Goal: Check status: Check status

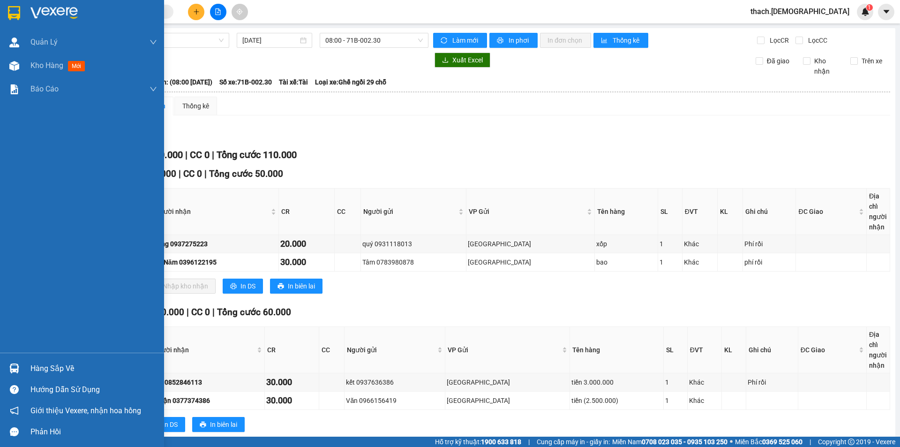
click at [41, 370] on div "Hàng sắp về" at bounding box center [93, 369] width 127 height 14
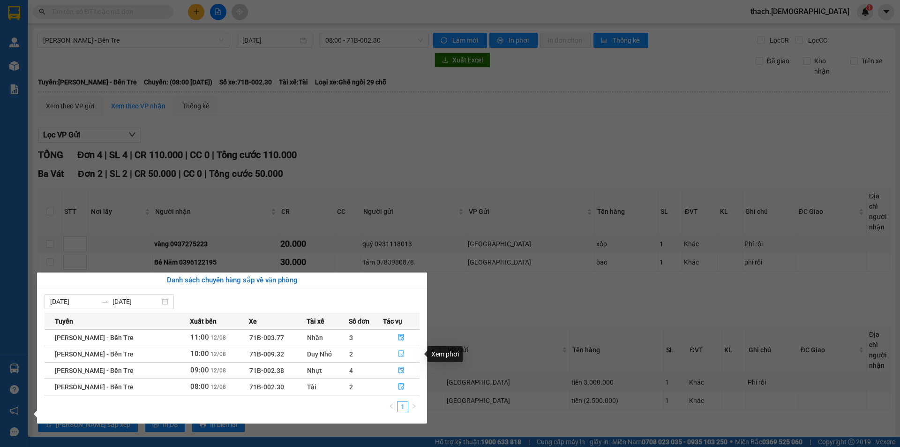
click at [401, 352] on icon "file-done" at bounding box center [401, 353] width 7 height 7
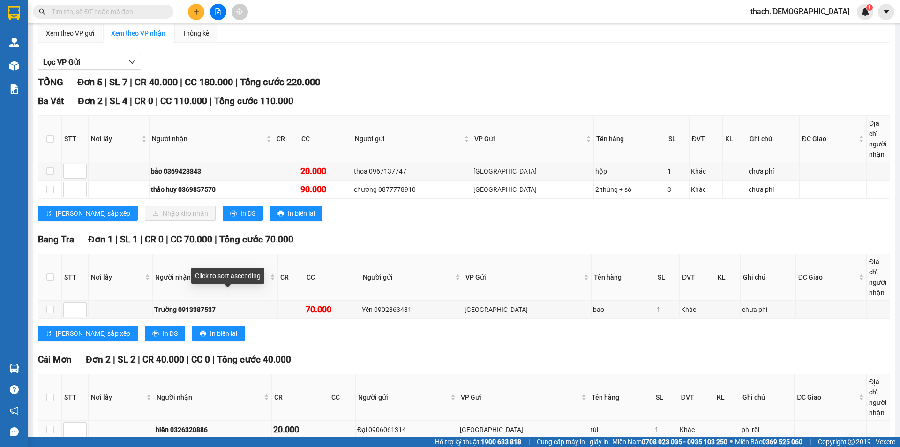
scroll to position [142, 0]
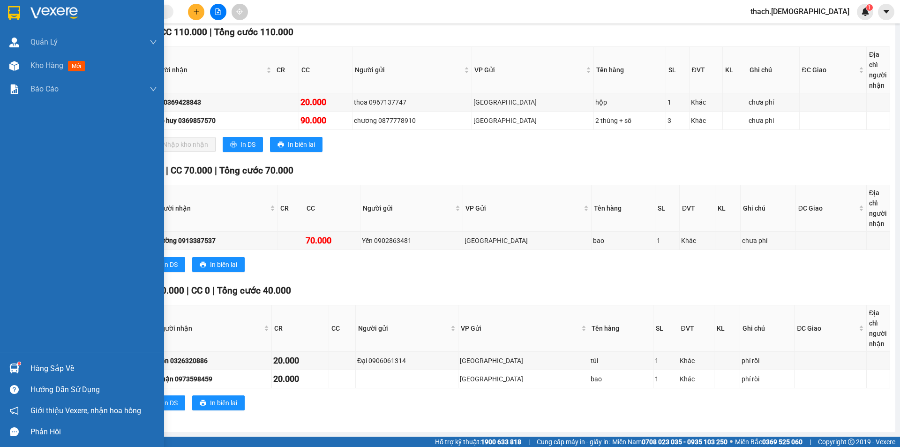
click at [48, 370] on div "Hàng sắp về" at bounding box center [93, 369] width 127 height 14
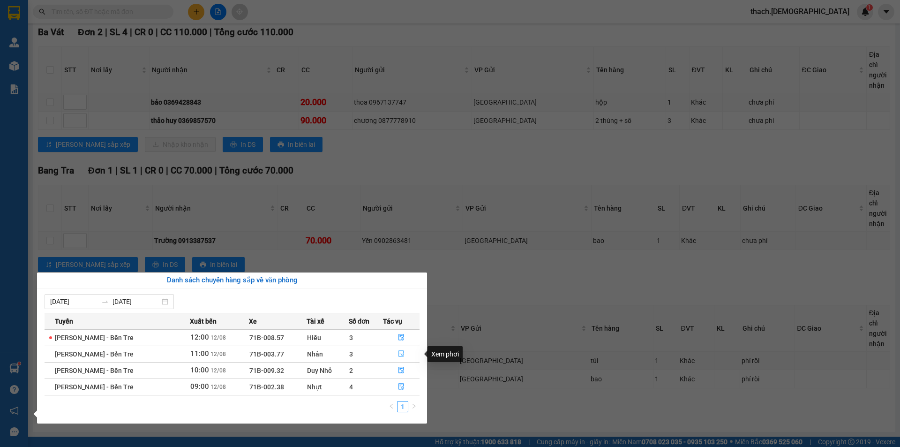
click at [404, 354] on button "button" at bounding box center [402, 354] width 36 height 15
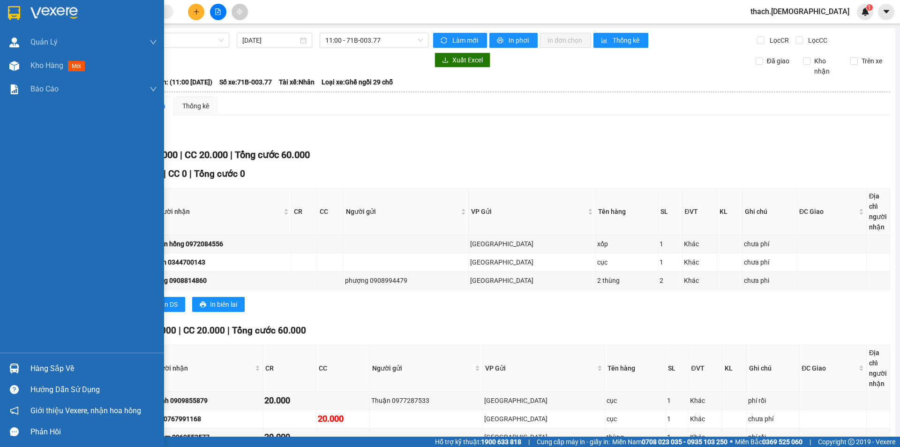
click at [70, 370] on div "Hàng sắp về" at bounding box center [93, 369] width 127 height 14
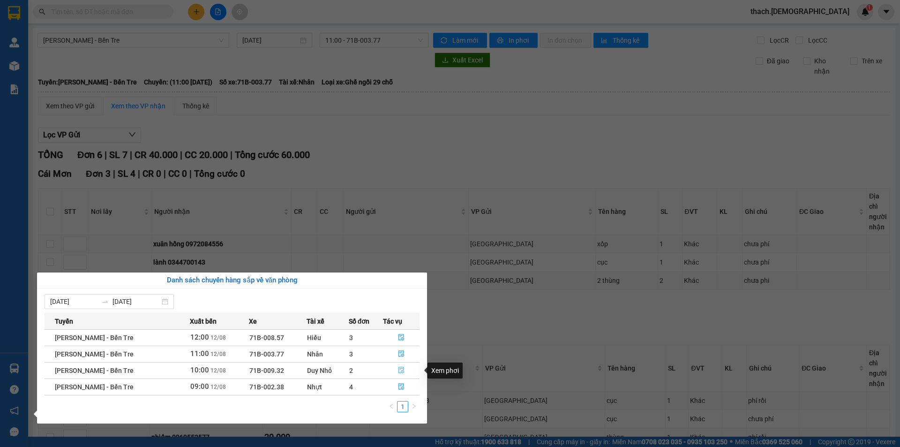
click at [399, 371] on icon "file-done" at bounding box center [401, 370] width 7 height 7
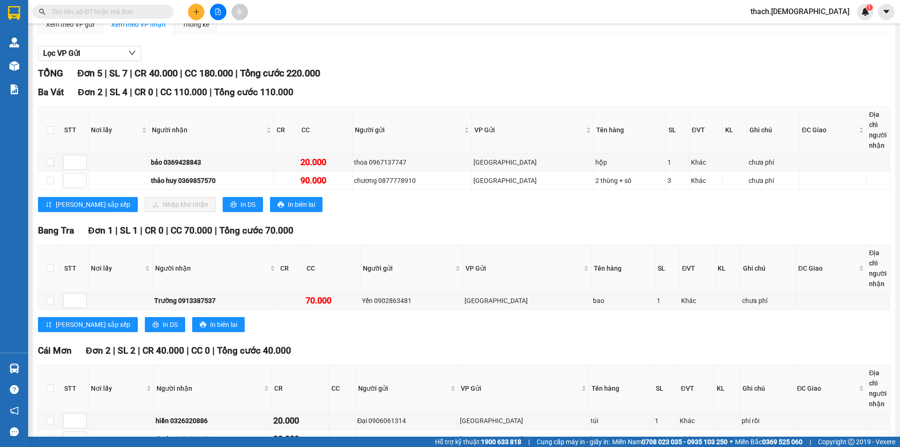
scroll to position [48, 0]
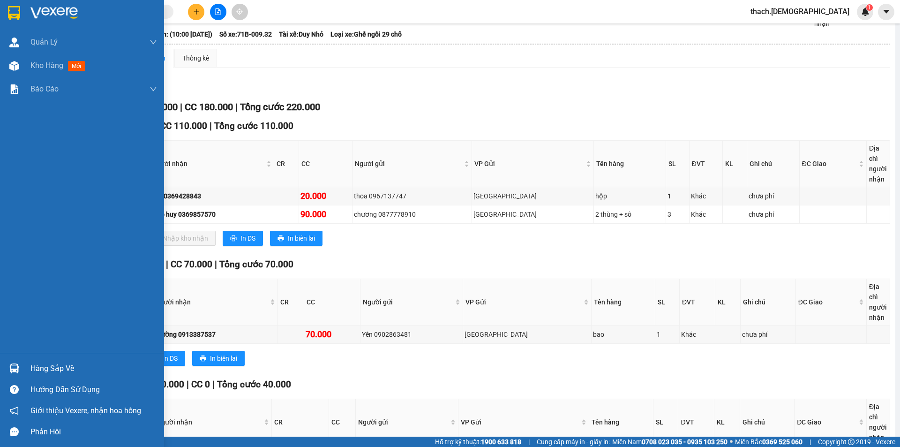
click at [45, 367] on div "Hàng sắp về" at bounding box center [93, 369] width 127 height 14
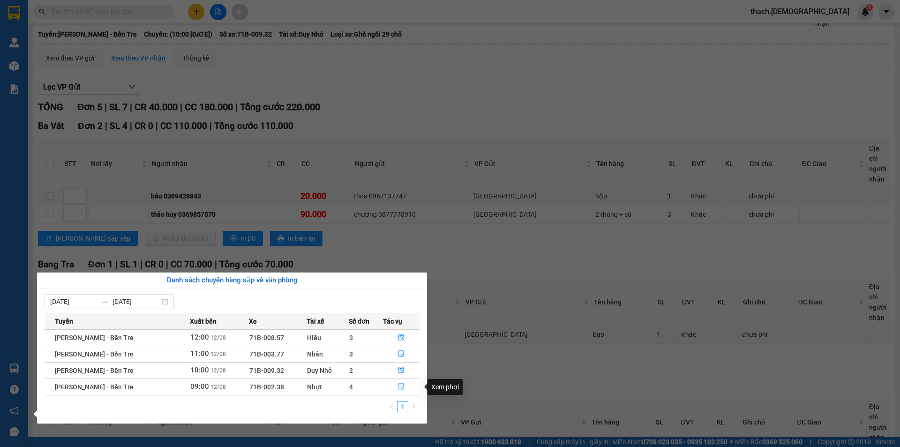
click at [402, 389] on icon "file-done" at bounding box center [401, 386] width 7 height 7
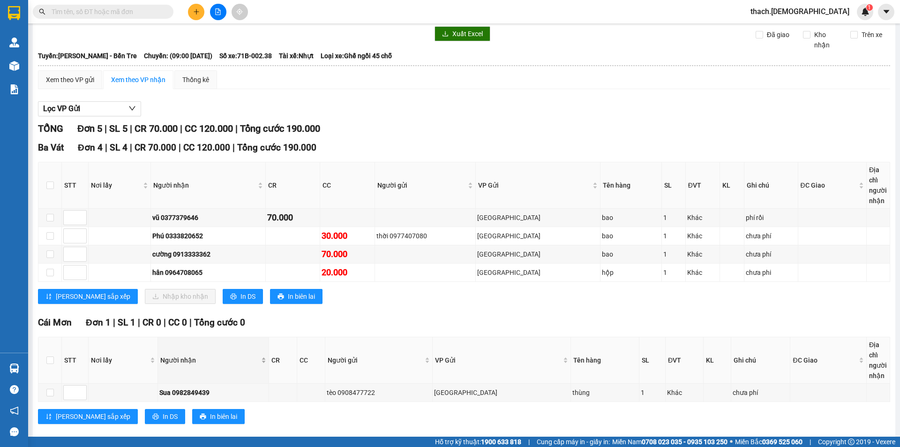
scroll to position [40, 0]
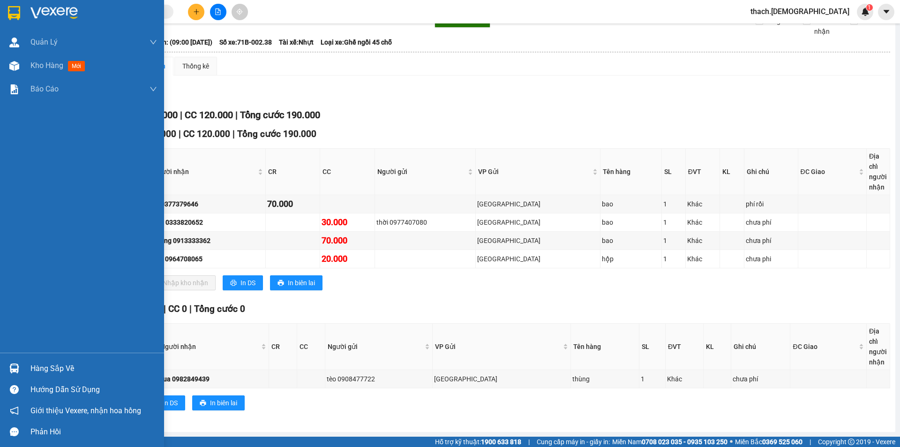
click at [39, 364] on div "Hàng sắp về" at bounding box center [93, 369] width 127 height 14
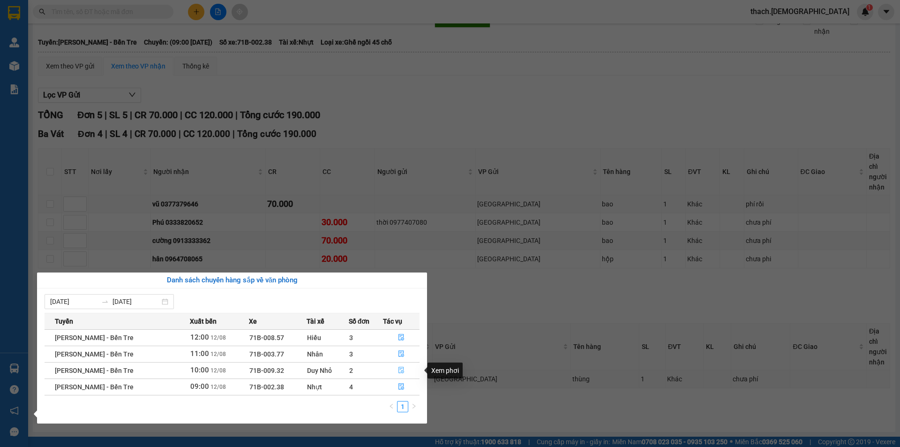
click at [400, 367] on icon "file-done" at bounding box center [401, 370] width 7 height 7
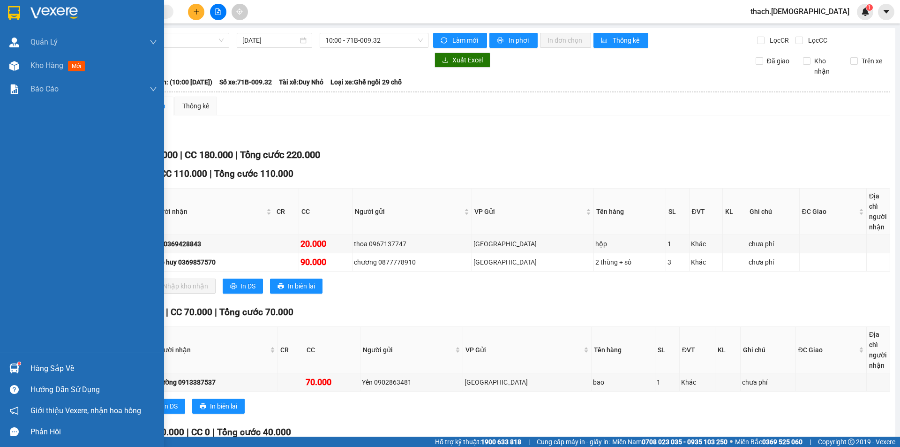
click at [48, 364] on div "Hàng sắp về" at bounding box center [93, 369] width 127 height 14
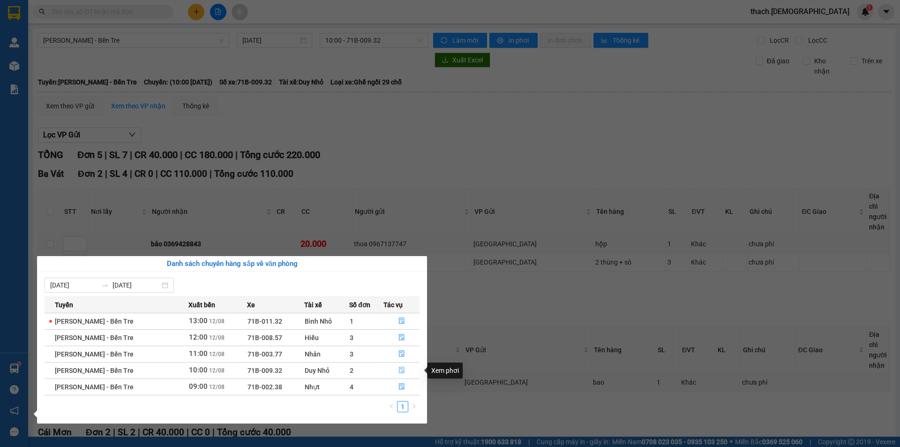
click at [399, 369] on icon "file-done" at bounding box center [402, 370] width 7 height 7
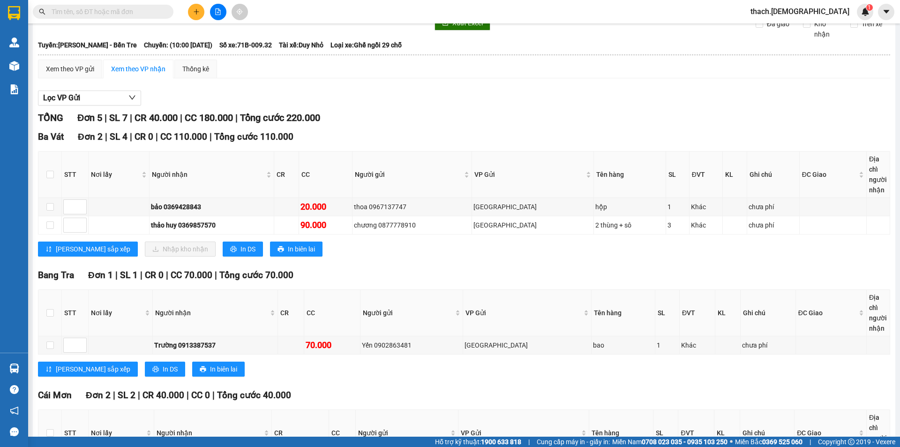
scroll to position [47, 0]
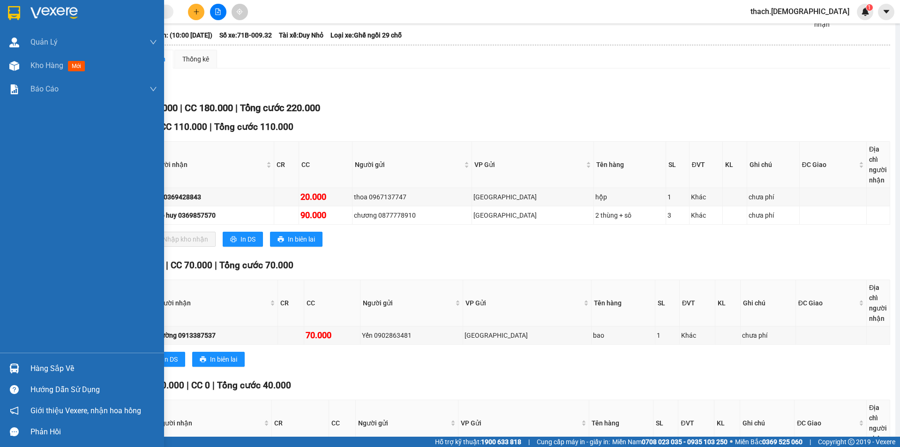
click at [27, 370] on div "Hàng sắp về" at bounding box center [82, 368] width 164 height 21
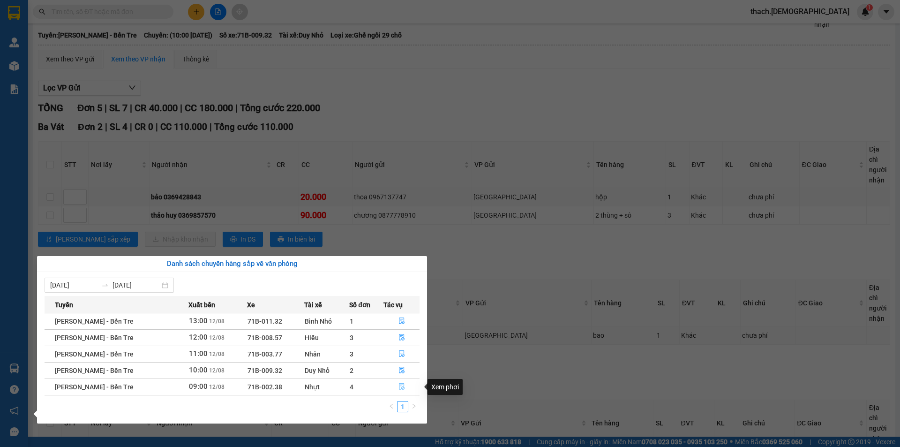
click at [401, 385] on icon "file-done" at bounding box center [402, 386] width 7 height 7
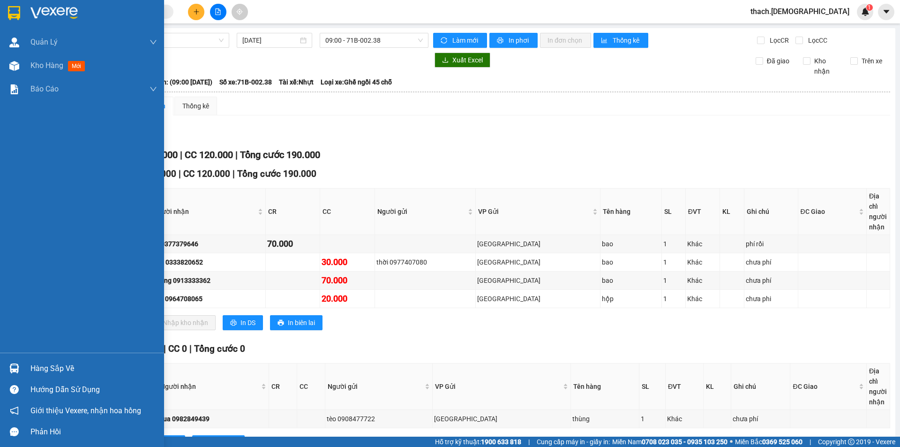
click at [16, 370] on img at bounding box center [14, 368] width 10 height 10
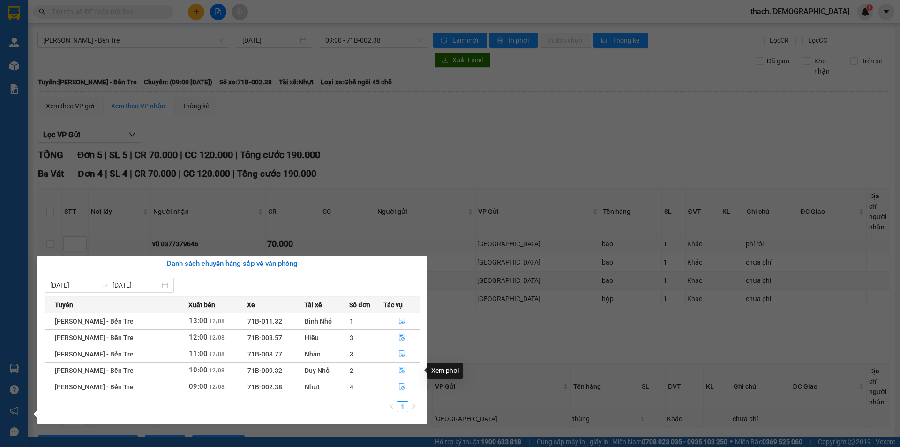
click at [401, 369] on icon "file-done" at bounding box center [402, 370] width 7 height 7
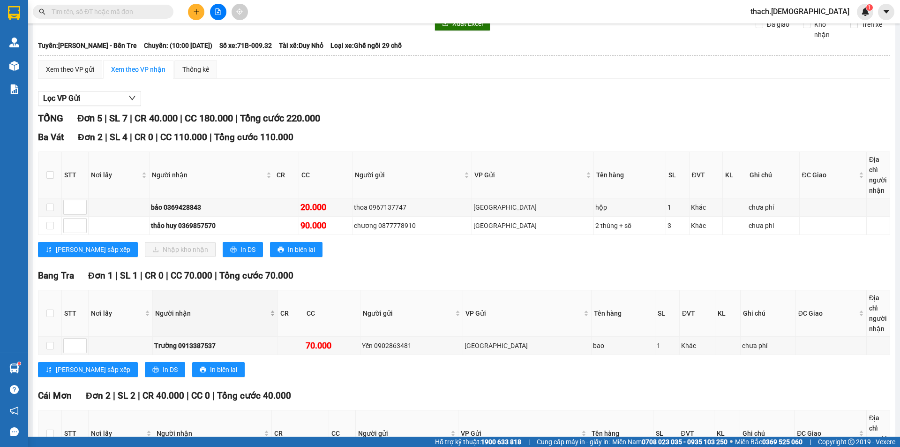
scroll to position [47, 0]
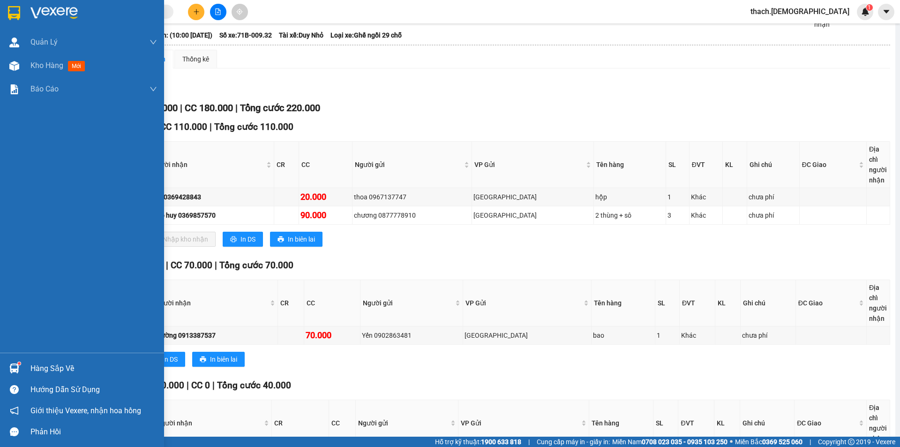
click at [40, 377] on div "Hàng sắp về" at bounding box center [82, 368] width 164 height 21
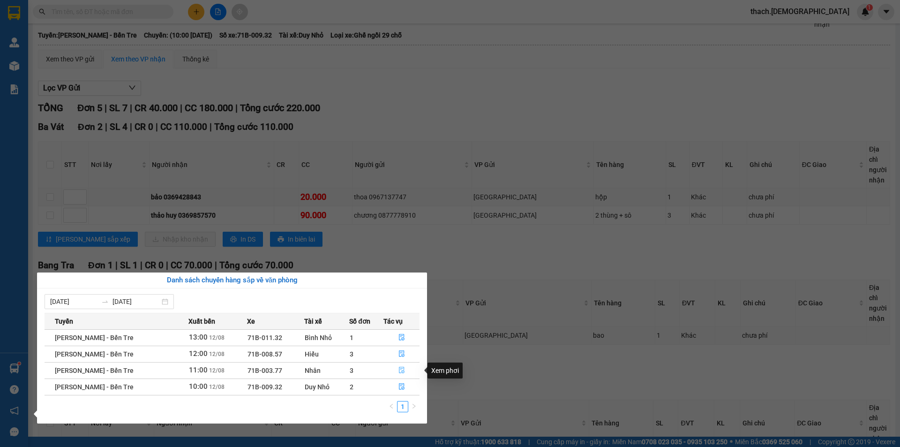
click at [399, 367] on icon "file-done" at bounding box center [402, 370] width 6 height 7
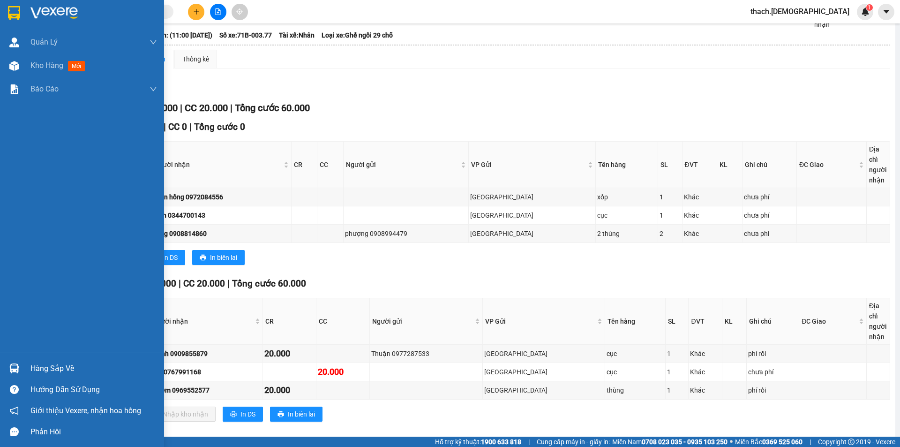
click at [31, 370] on div "Hàng sắp về" at bounding box center [93, 369] width 127 height 14
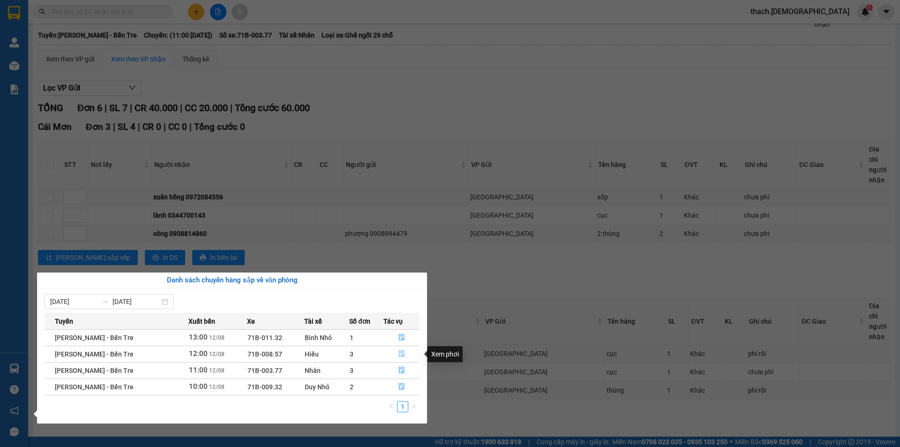
click at [399, 353] on icon "file-done" at bounding box center [402, 353] width 7 height 7
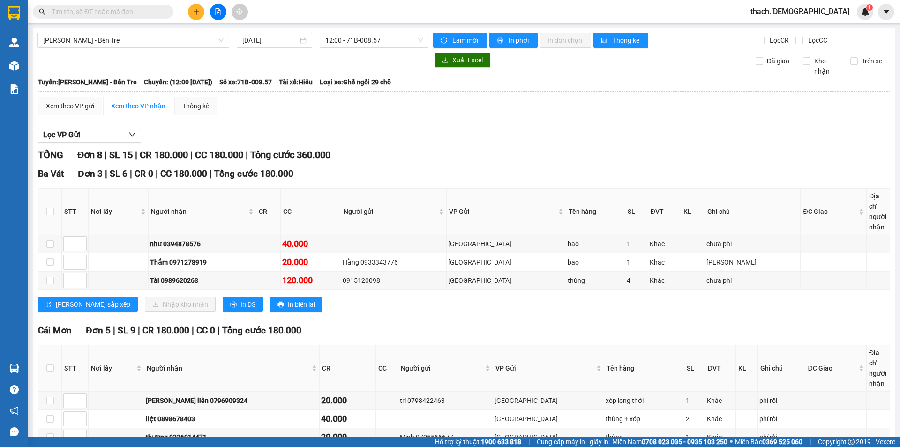
click at [82, 9] on input "text" at bounding box center [107, 12] width 111 height 10
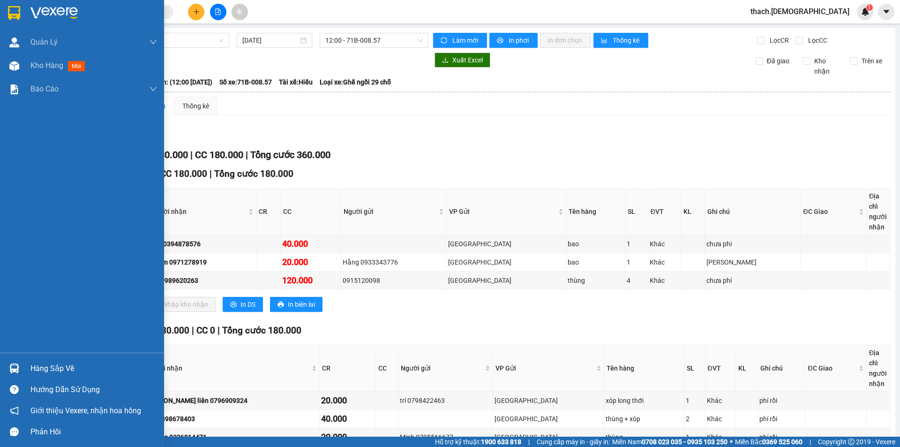
click at [38, 365] on div "Hàng sắp về" at bounding box center [93, 369] width 127 height 14
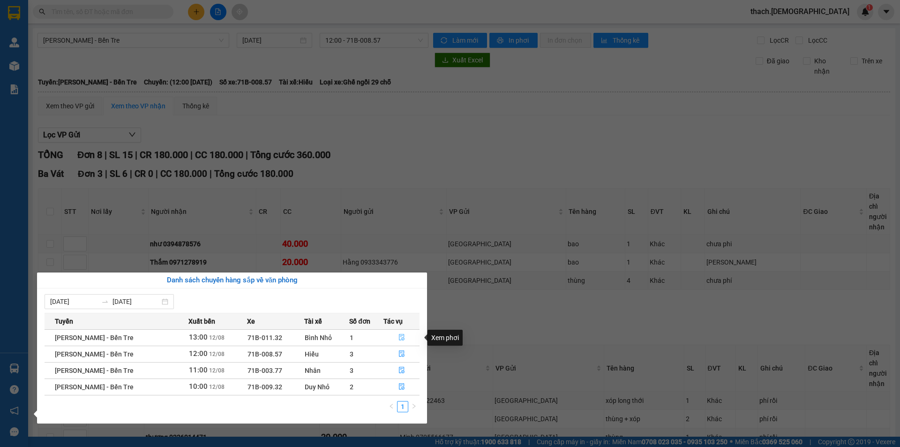
click at [400, 332] on button "button" at bounding box center [401, 337] width 35 height 15
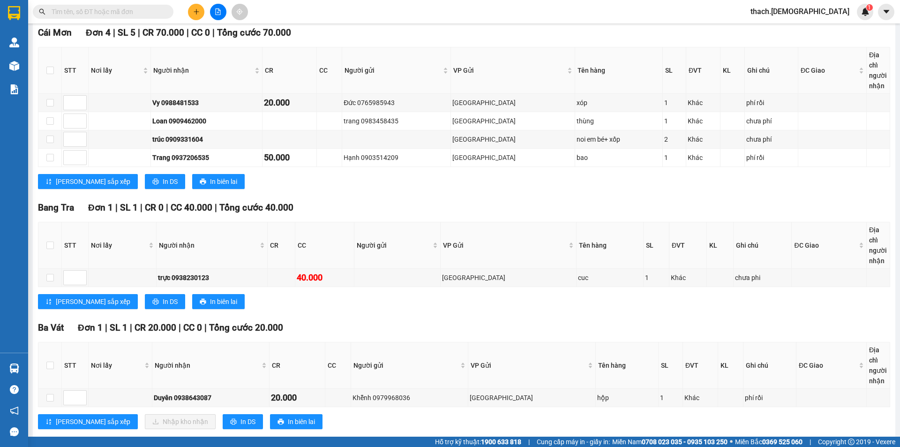
scroll to position [160, 0]
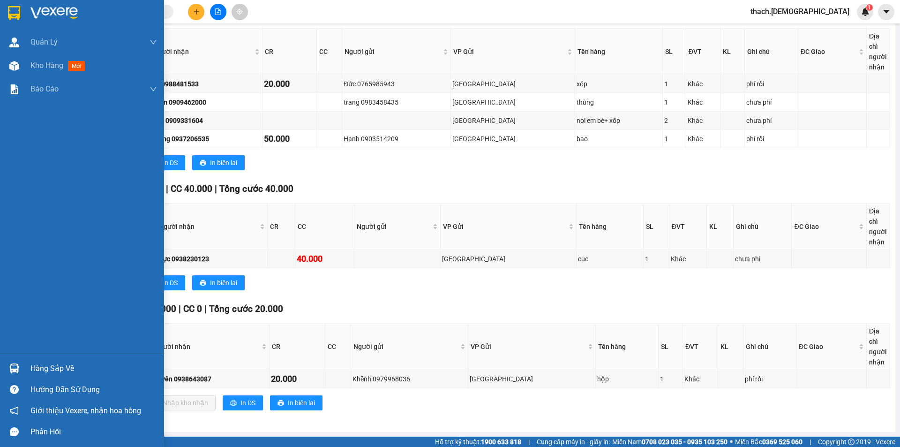
click at [13, 363] on img at bounding box center [14, 368] width 10 height 10
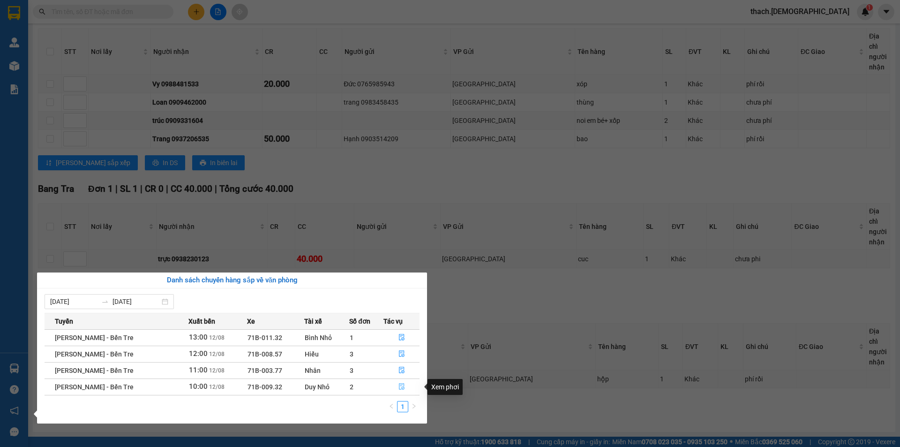
click at [400, 390] on span "file-done" at bounding box center [402, 387] width 7 height 8
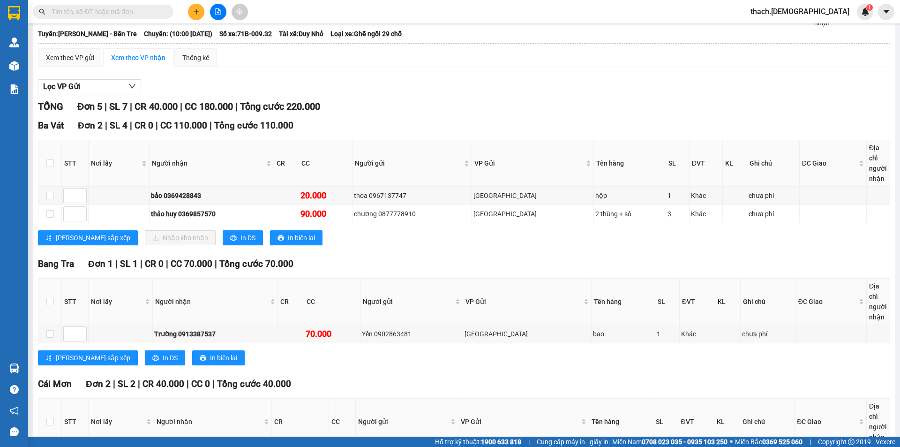
scroll to position [48, 0]
click at [114, 14] on input "text" at bounding box center [107, 12] width 111 height 10
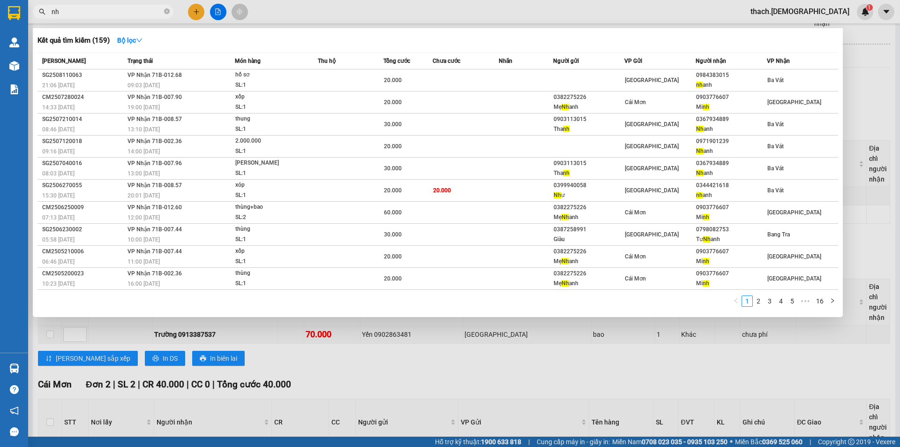
type input "n"
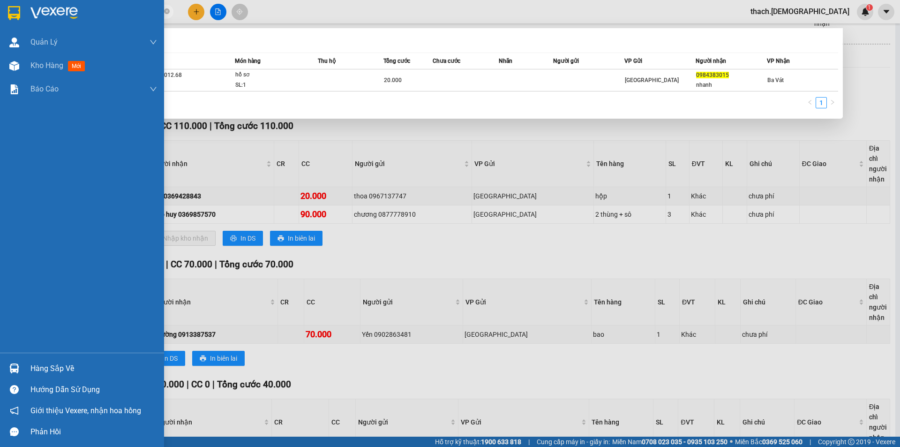
type input "0984383015"
click at [35, 371] on div "Hàng sắp về" at bounding box center [93, 369] width 127 height 14
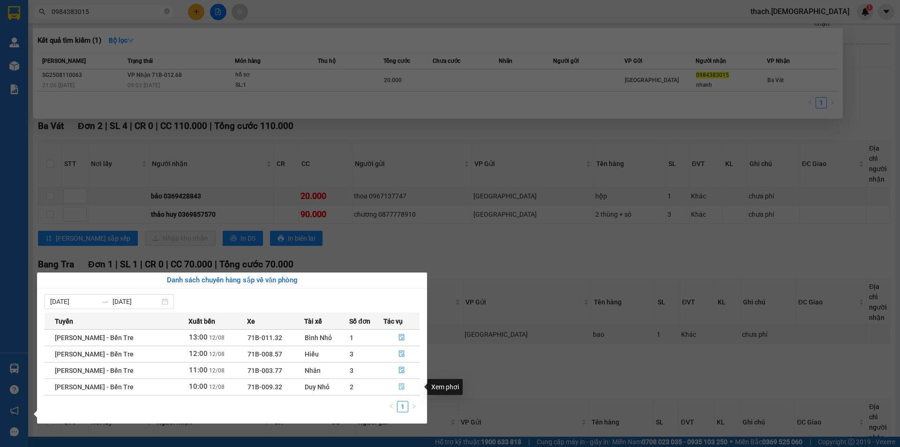
click at [400, 387] on icon "file-done" at bounding box center [402, 386] width 7 height 7
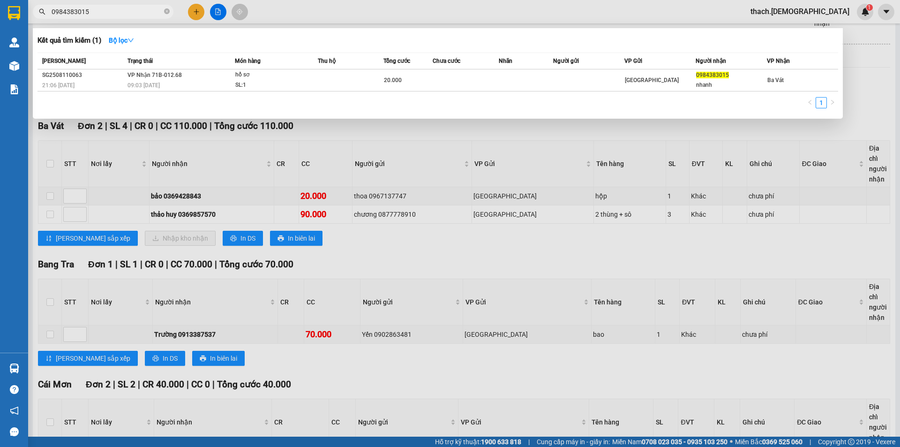
click at [377, 254] on div at bounding box center [450, 223] width 900 height 447
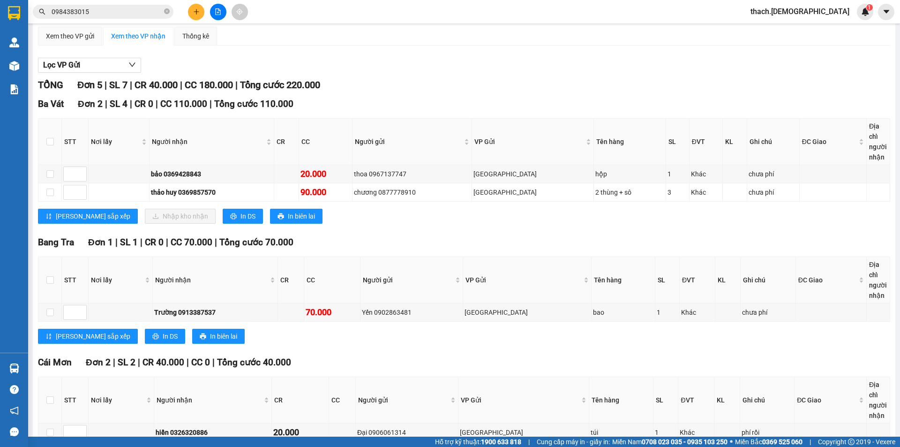
scroll to position [0, 0]
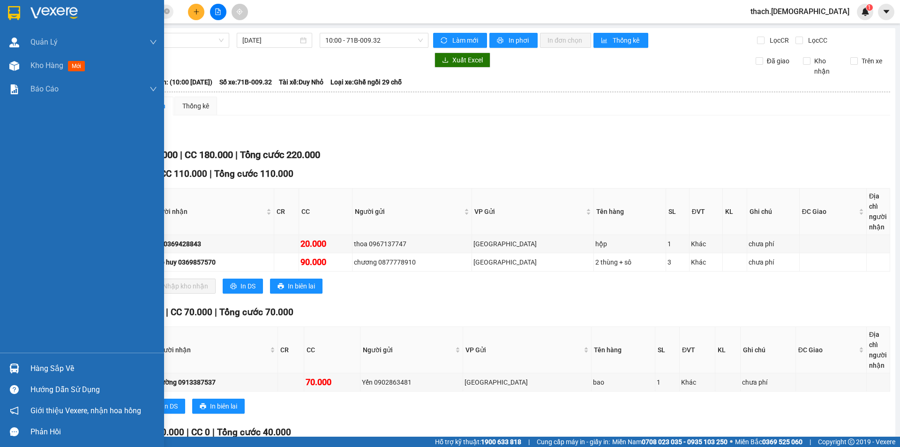
click at [55, 369] on div "Hàng sắp về" at bounding box center [93, 369] width 127 height 14
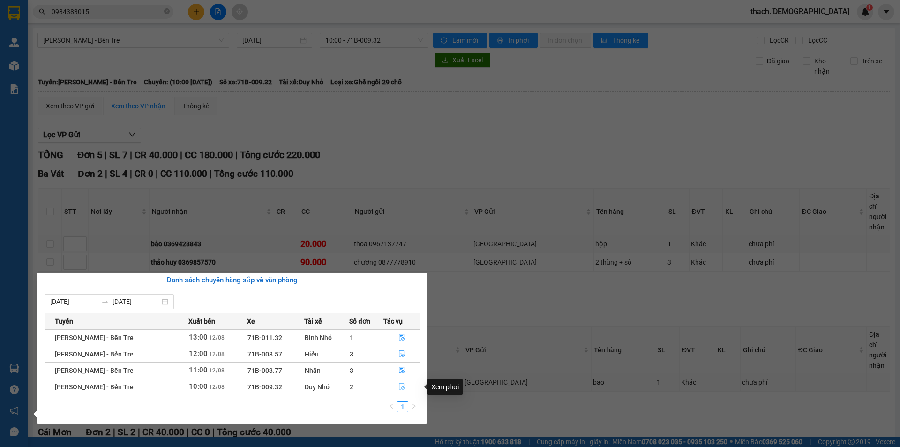
click at [395, 387] on button "button" at bounding box center [401, 386] width 35 height 15
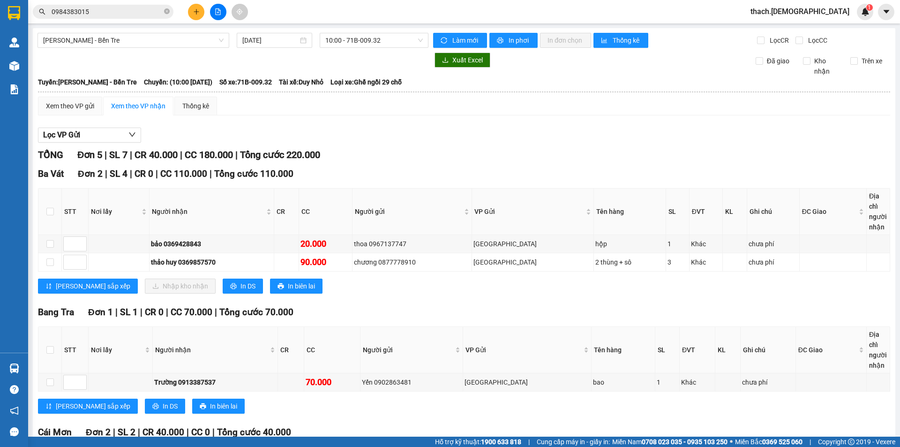
click at [137, 13] on input "0984383015" at bounding box center [107, 12] width 111 height 10
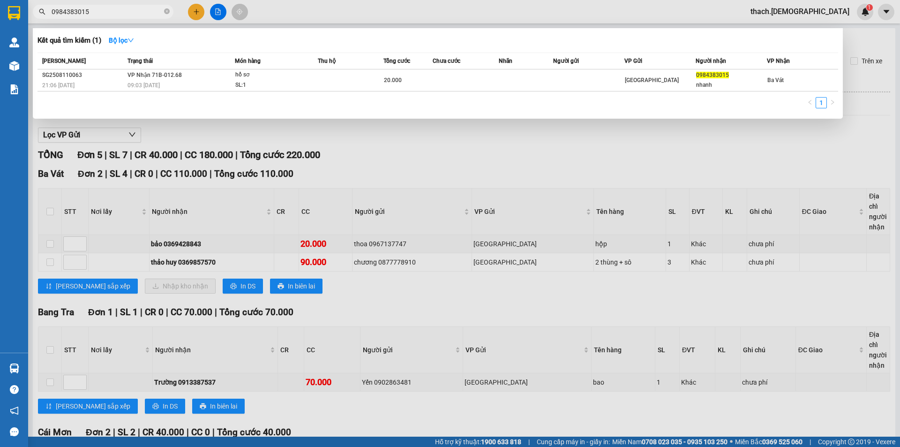
click at [340, 326] on div at bounding box center [450, 223] width 900 height 447
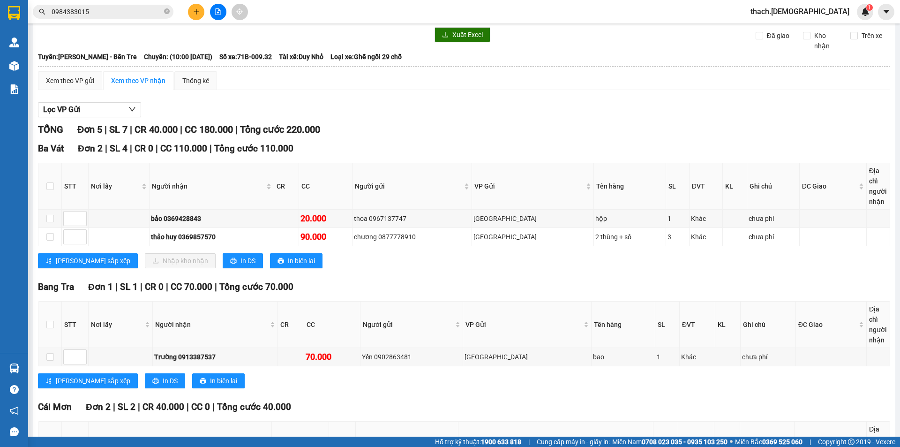
scroll to position [47, 0]
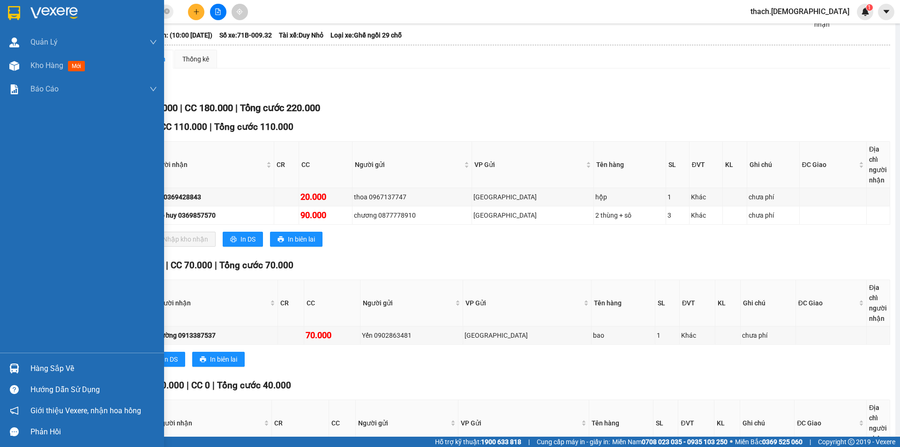
click at [35, 366] on div "Hàng sắp về" at bounding box center [93, 369] width 127 height 14
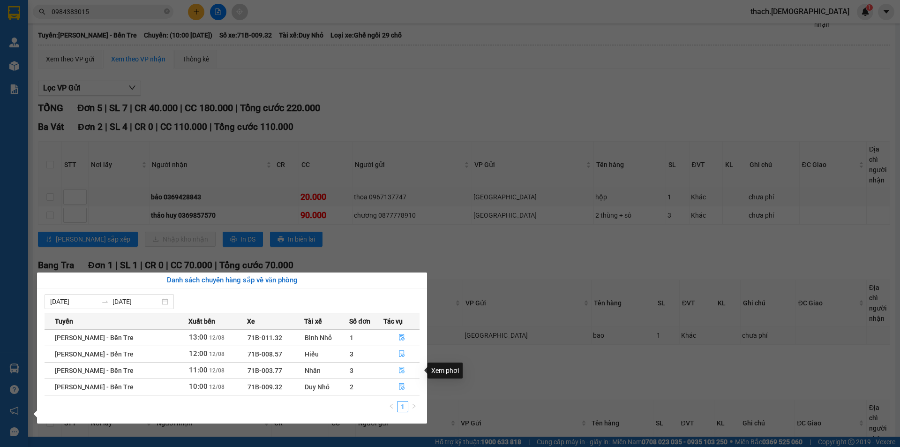
click at [399, 370] on icon "file-done" at bounding box center [402, 370] width 7 height 7
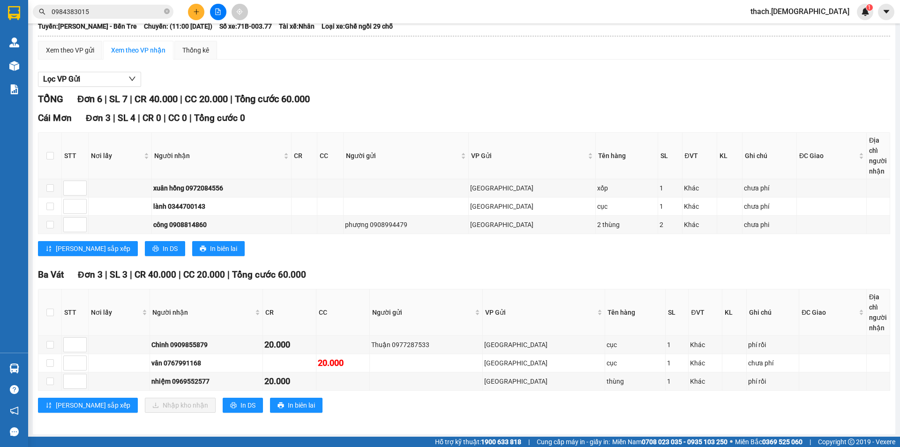
scroll to position [58, 0]
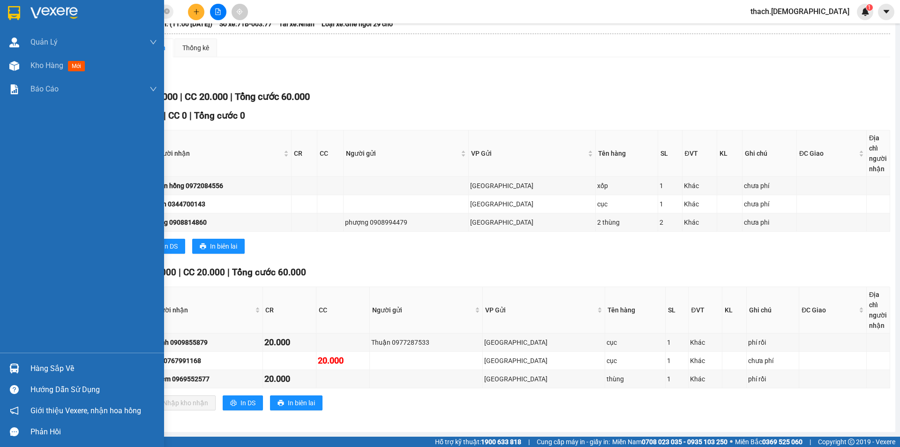
click at [38, 365] on div "Hàng sắp về" at bounding box center [93, 369] width 127 height 14
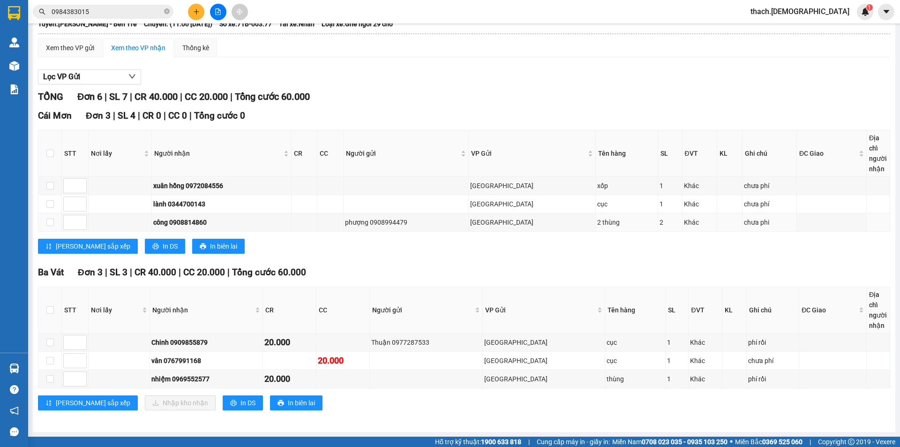
click at [414, 216] on section "Kết quả tìm kiếm ( 1 ) Bộ lọc Mã ĐH Trạng thái Món hàng Thu hộ Tổng cước Chưa c…" at bounding box center [450, 223] width 900 height 447
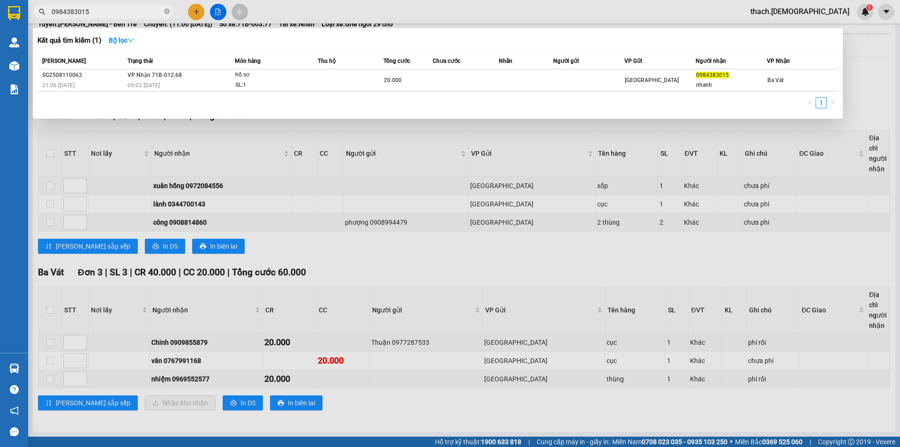
click at [113, 7] on input "0984383015" at bounding box center [107, 12] width 111 height 10
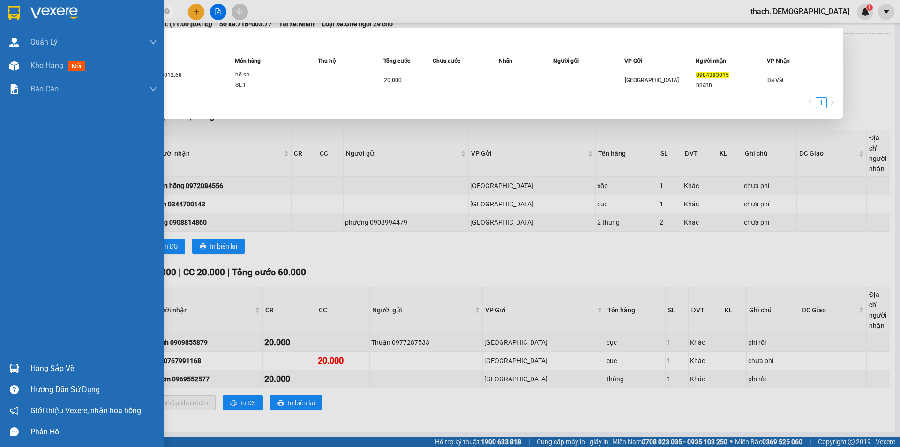
click at [12, 367] on img at bounding box center [14, 368] width 10 height 10
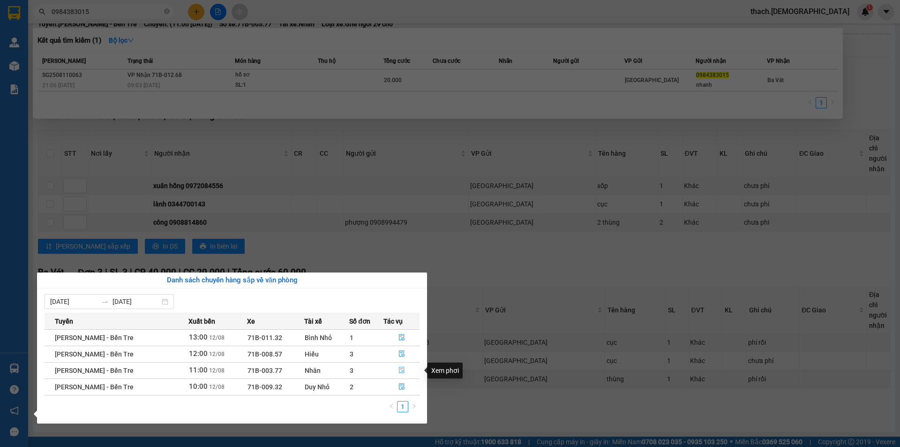
click at [402, 368] on icon "file-done" at bounding box center [402, 370] width 7 height 7
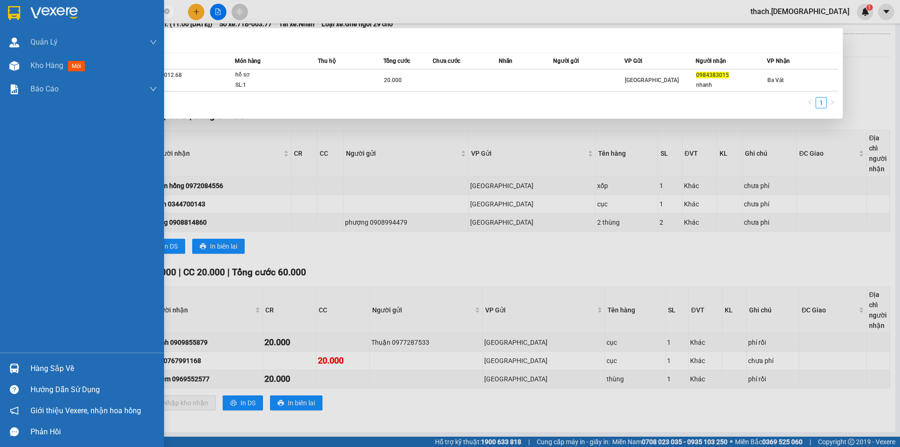
click at [15, 370] on img at bounding box center [14, 368] width 10 height 10
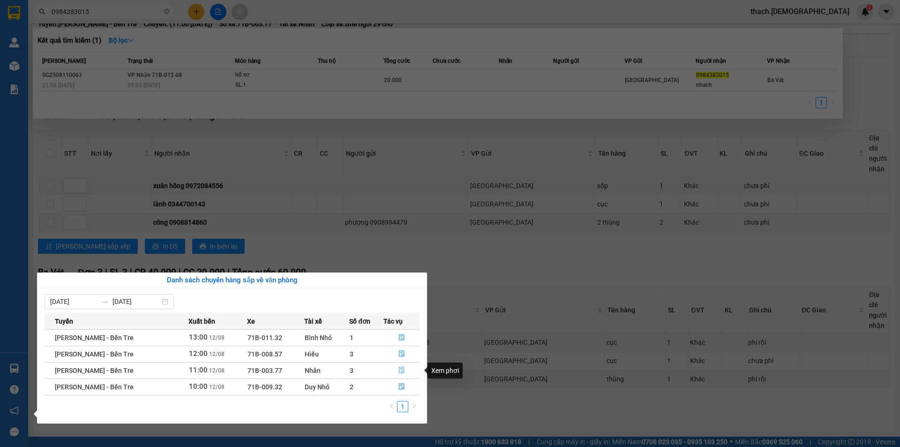
click at [401, 367] on icon "file-done" at bounding box center [402, 370] width 6 height 7
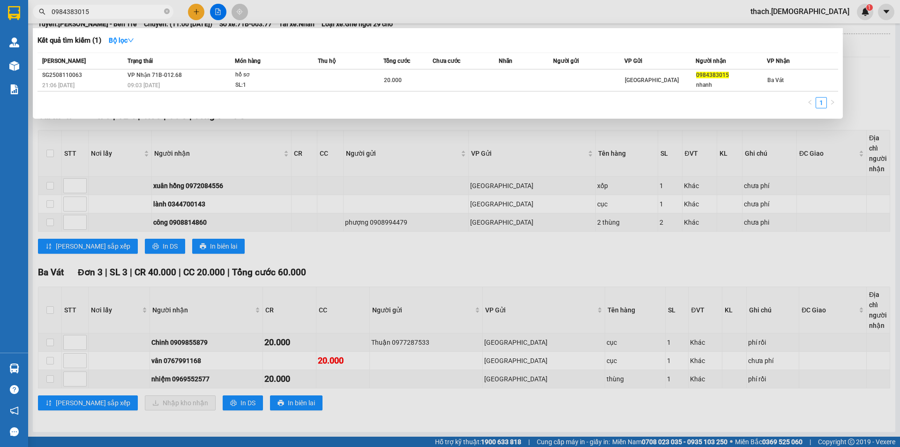
click at [368, 242] on div at bounding box center [450, 223] width 900 height 447
